Goal: Entertainment & Leisure: Consume media (video, audio)

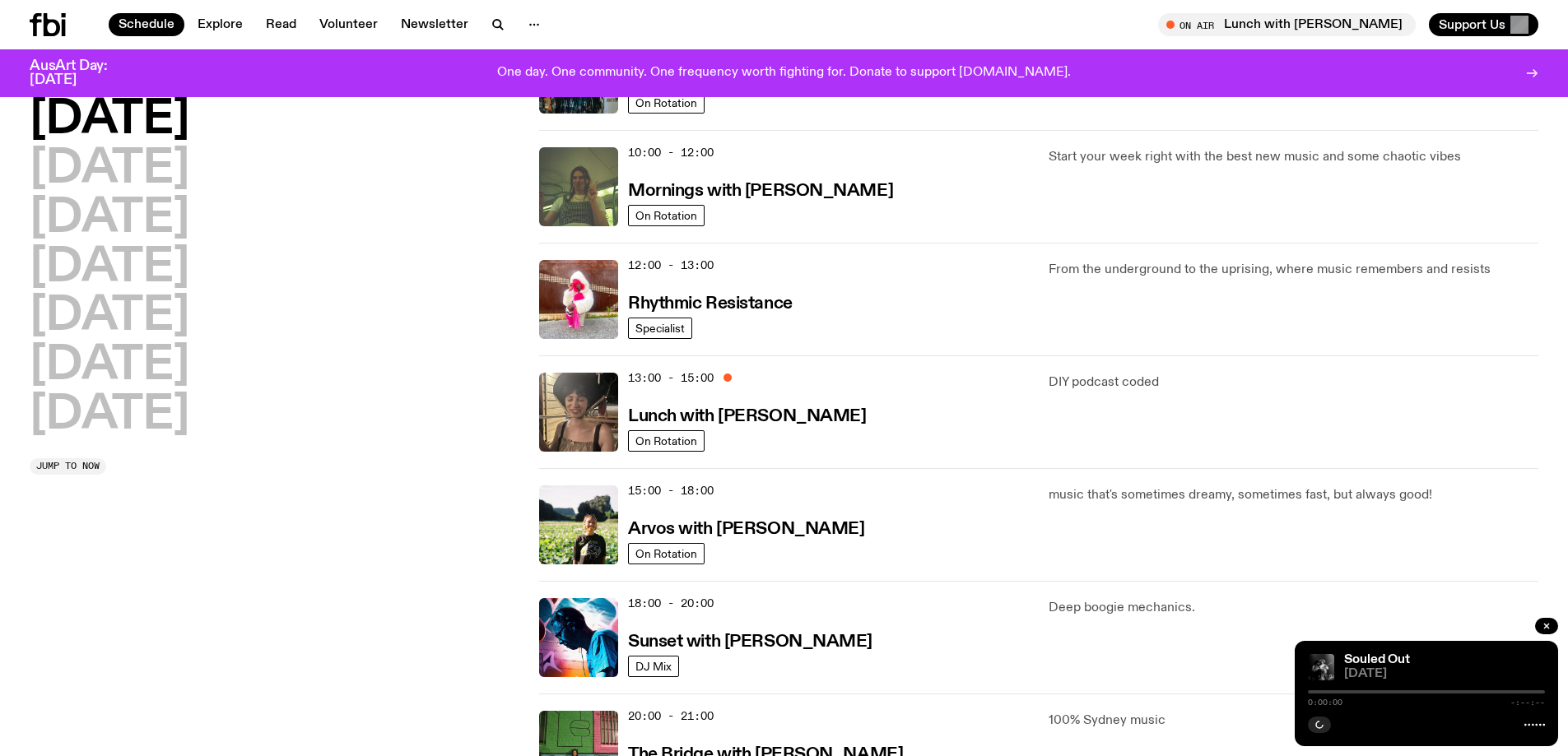
scroll to position [71, 0]
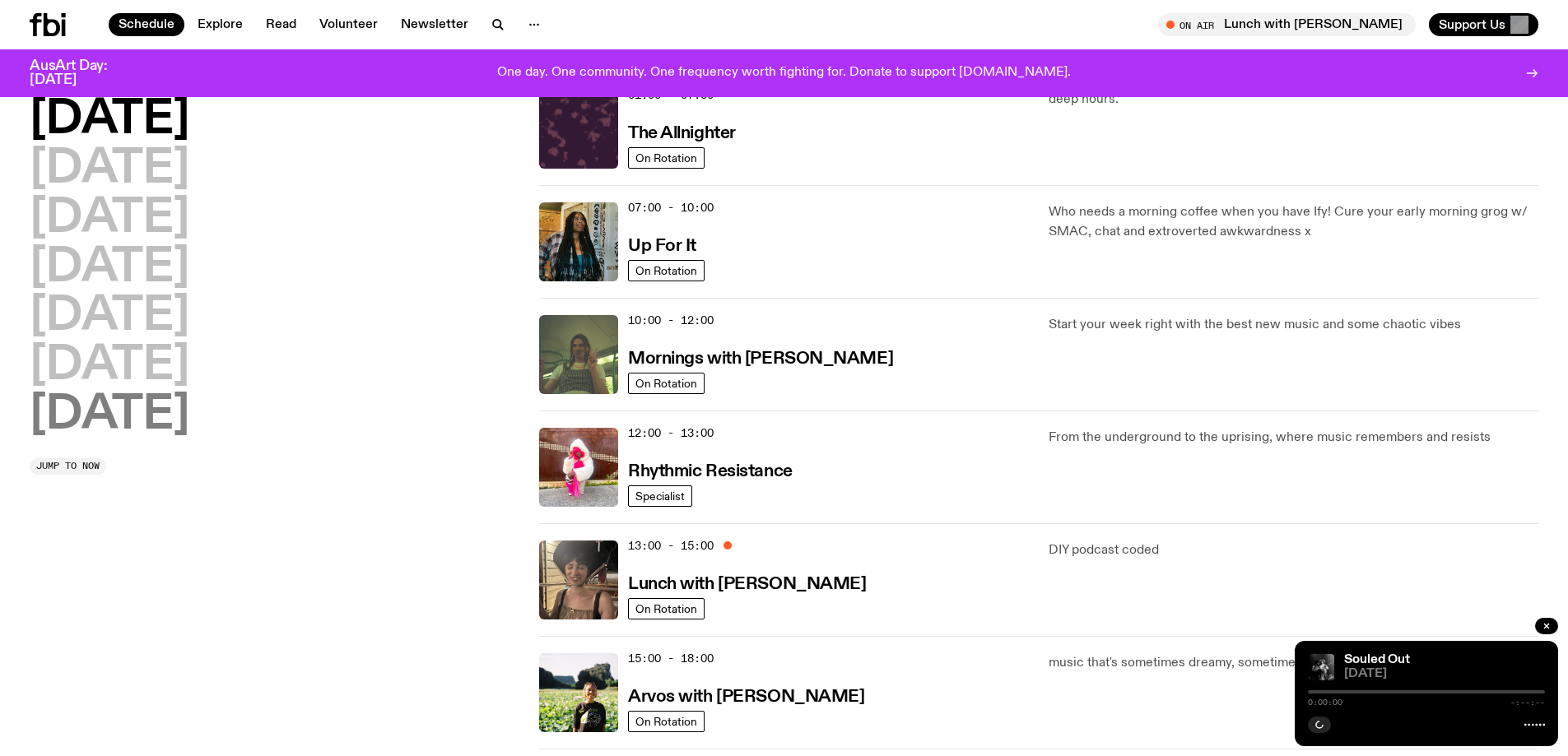
click at [159, 413] on h2 "[DATE]" at bounding box center [109, 415] width 159 height 46
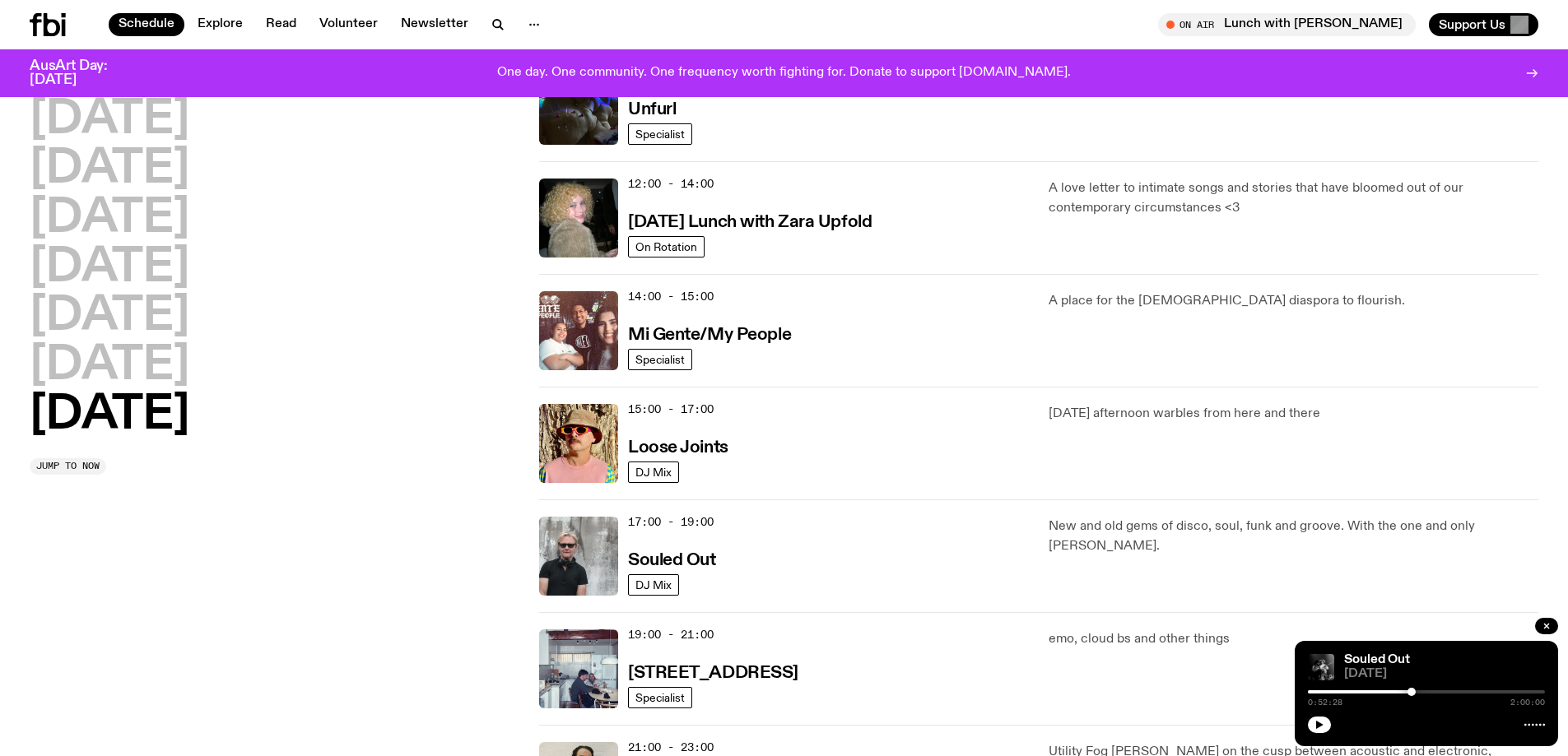
scroll to position [622, 0]
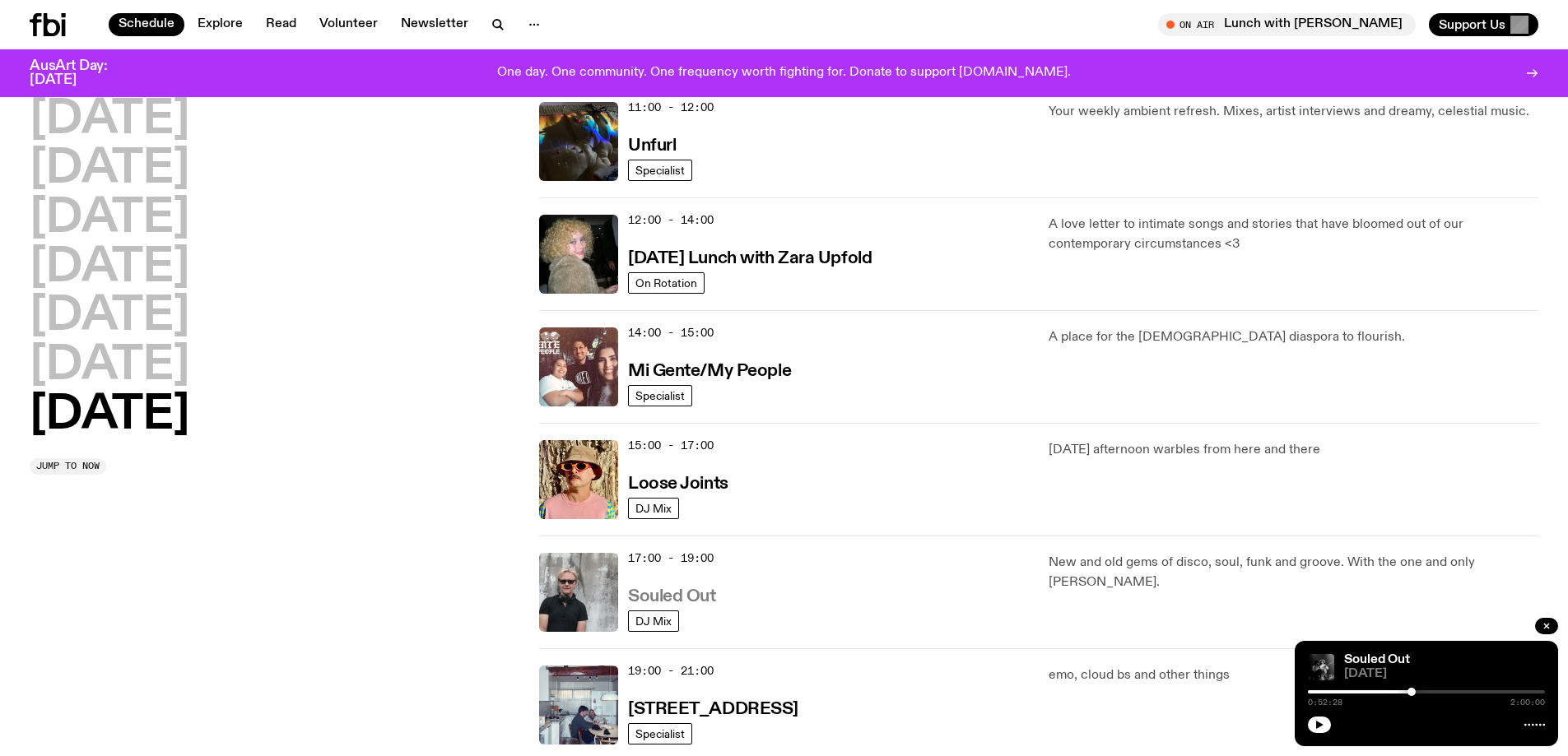
click at [680, 590] on h3 "Souled Out" at bounding box center [672, 597] width 88 height 18
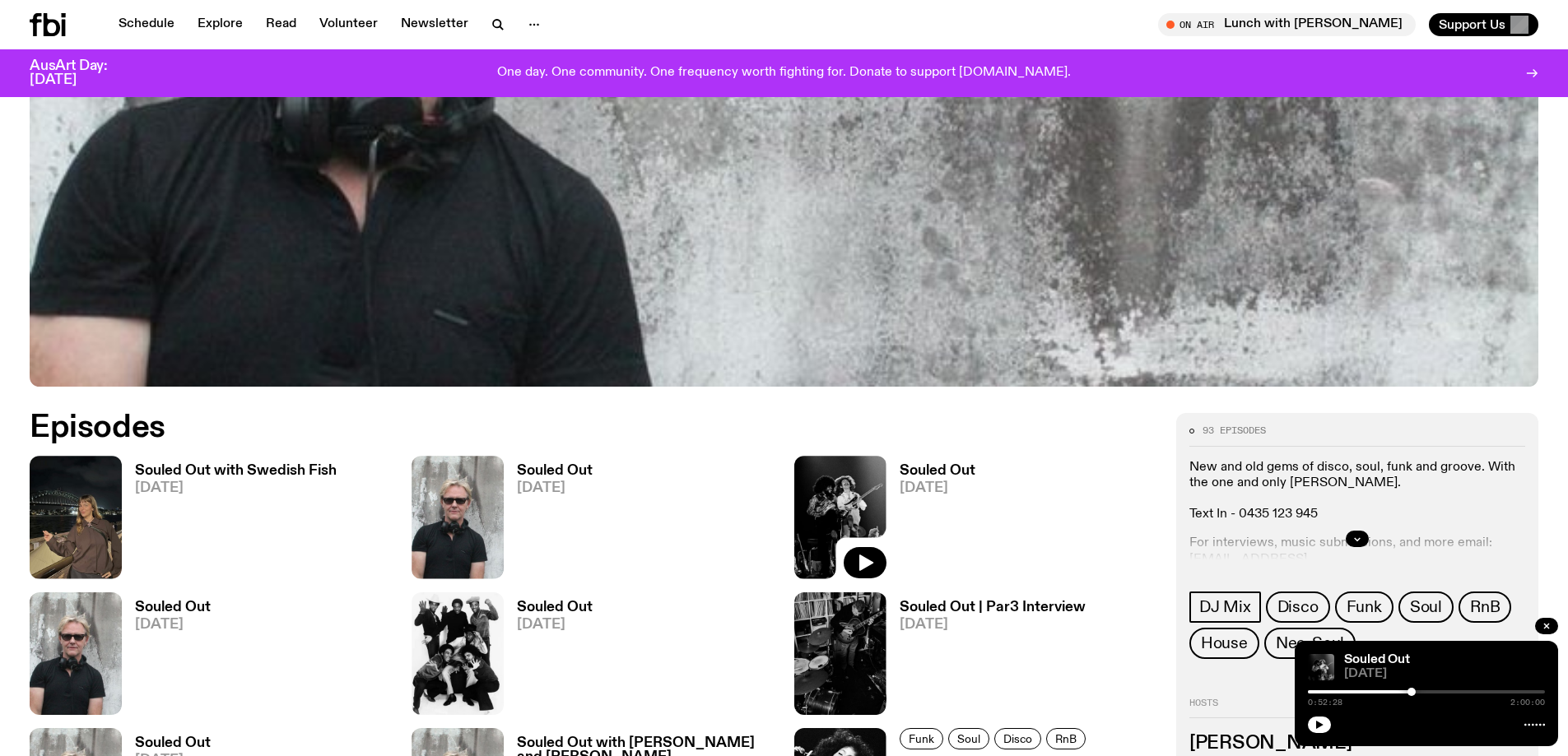
scroll to position [893, 0]
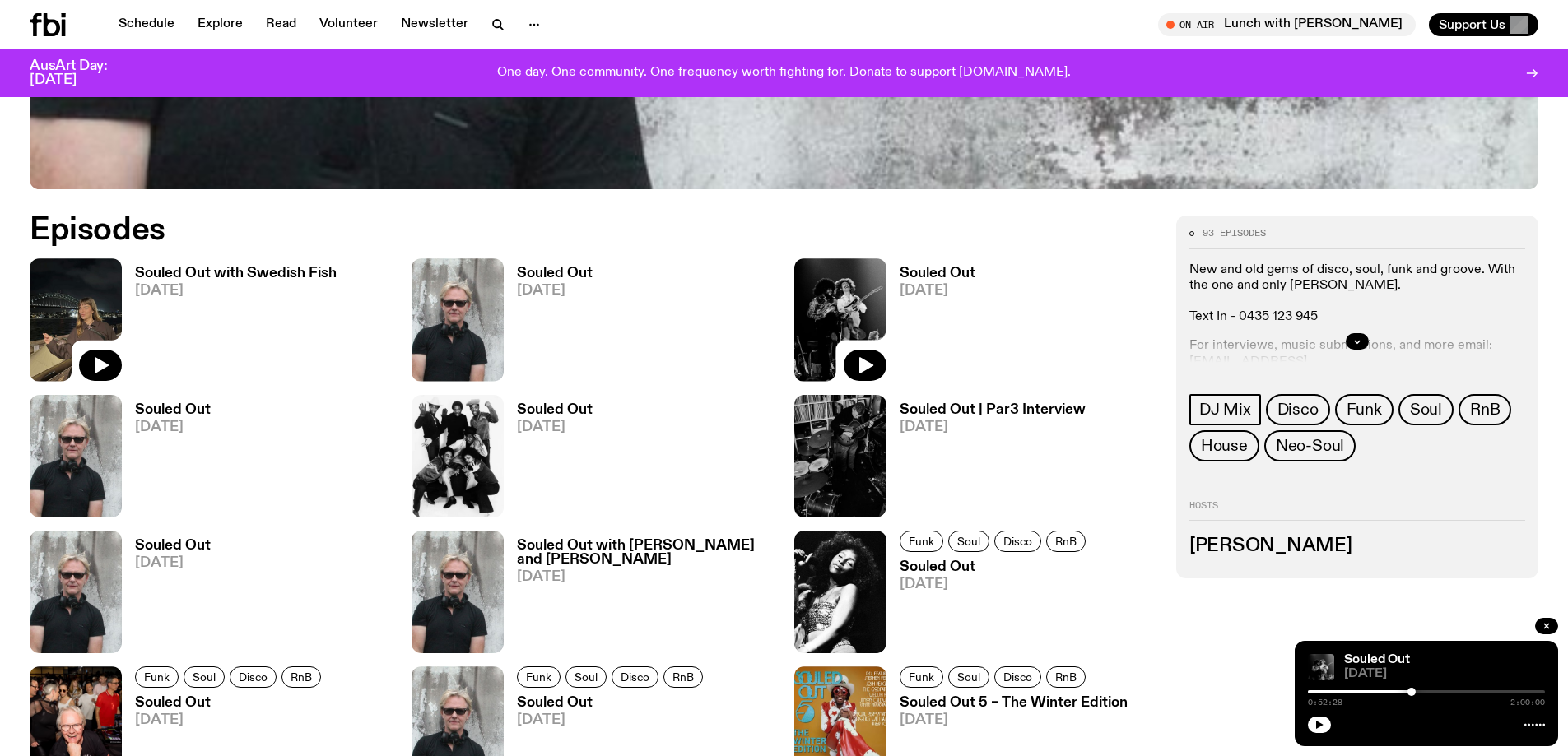
click at [74, 311] on img at bounding box center [75, 320] width 92 height 123
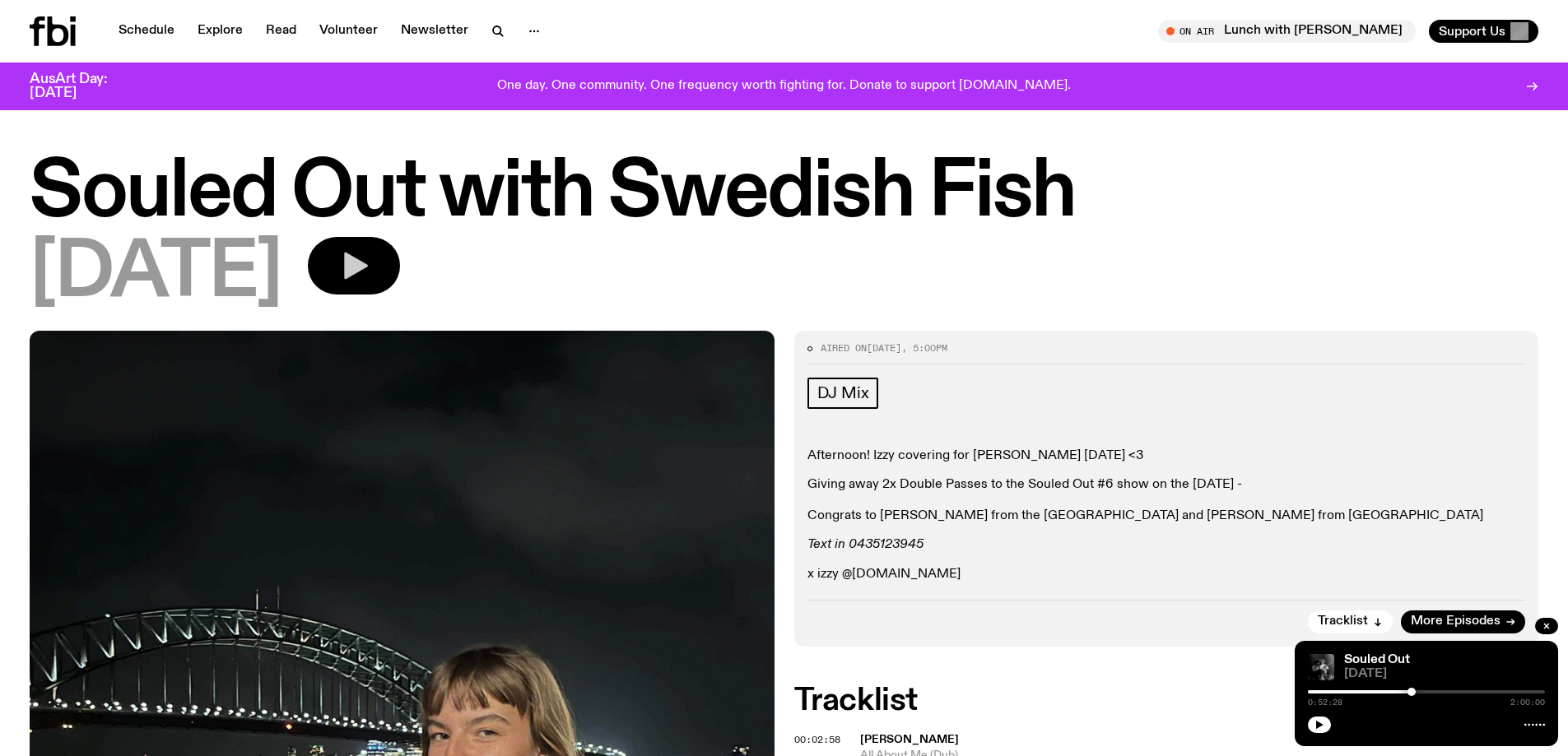
click at [368, 269] on icon "button" at bounding box center [356, 265] width 24 height 27
